Goal: Transaction & Acquisition: Purchase product/service

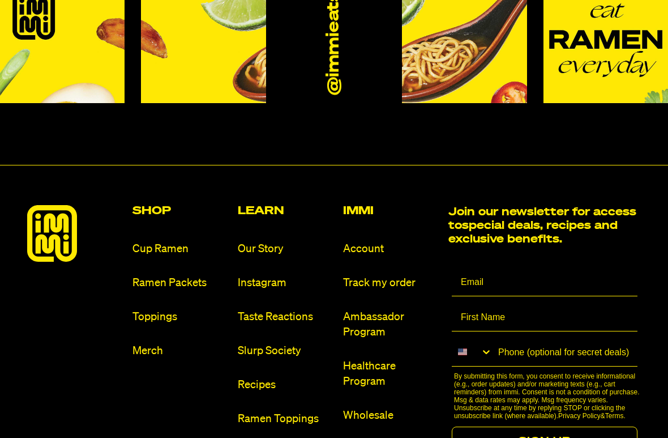
scroll to position [6278, 0]
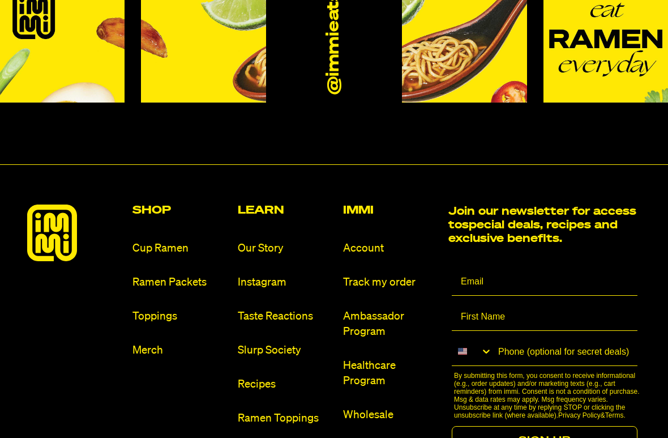
click at [193, 275] on link "Ramen Packets" at bounding box center [181, 282] width 96 height 15
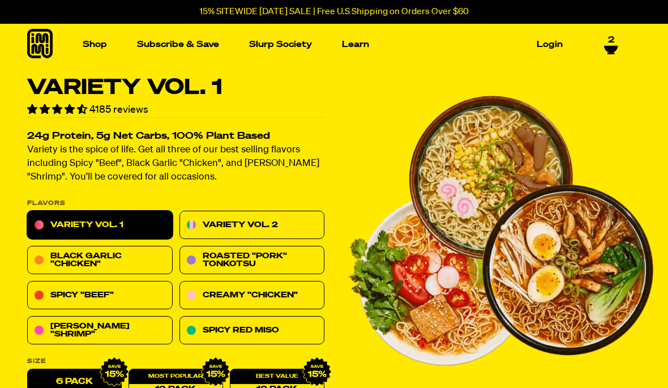
click at [292, 221] on link "Variety Vol. 2" at bounding box center [253, 225] width 146 height 28
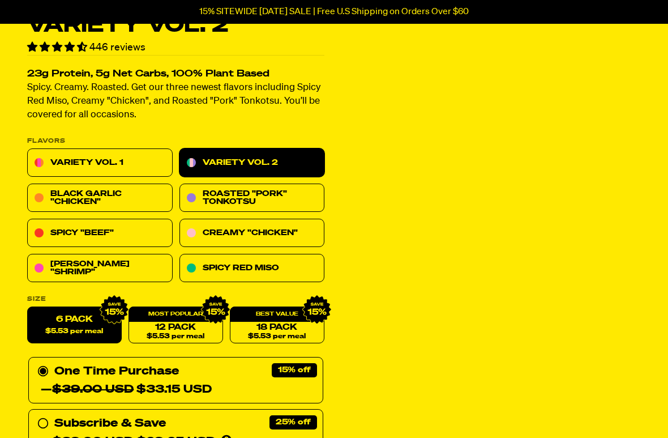
scroll to position [62, 0]
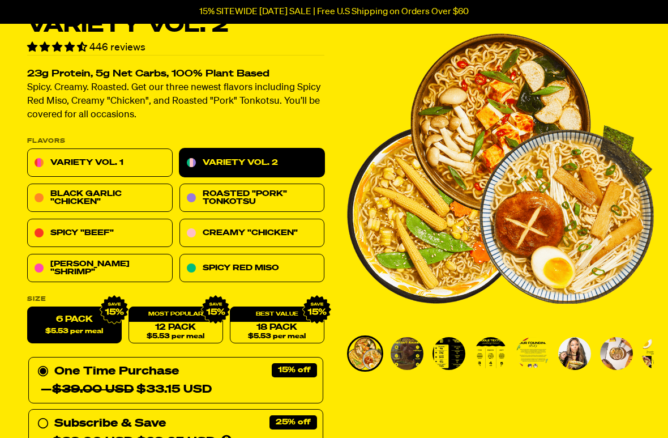
click at [306, 193] on link "Roasted "Pork" Tonkotsu" at bounding box center [253, 198] width 146 height 28
